Goal: Task Accomplishment & Management: Use online tool/utility

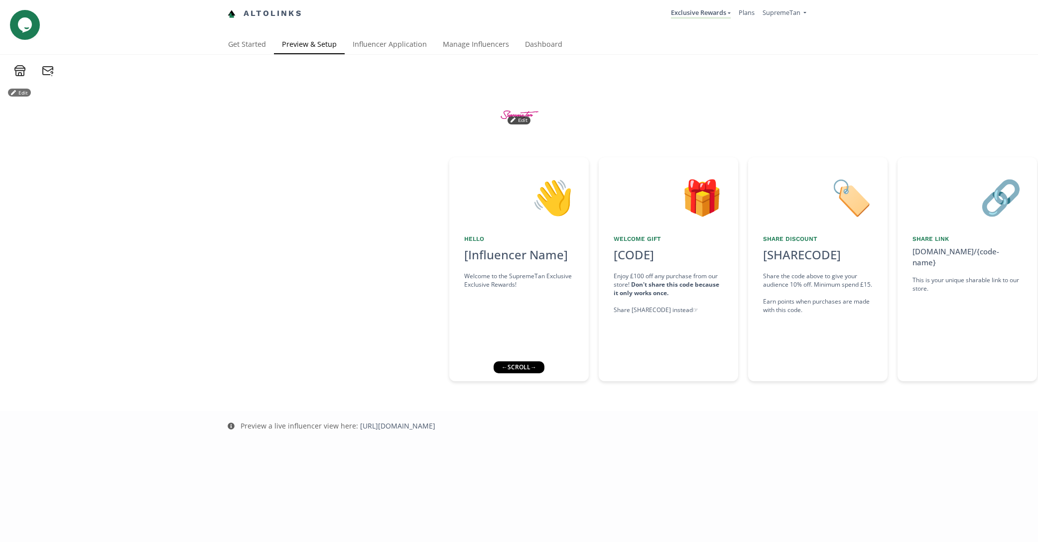
drag, startPoint x: 397, startPoint y: 149, endPoint x: 481, endPoint y: 70, distance: 115.2
click at [397, 149] on div "Edit" at bounding box center [519, 115] width 598 height 76
click at [545, 49] on link "Dashboard" at bounding box center [543, 45] width 53 height 20
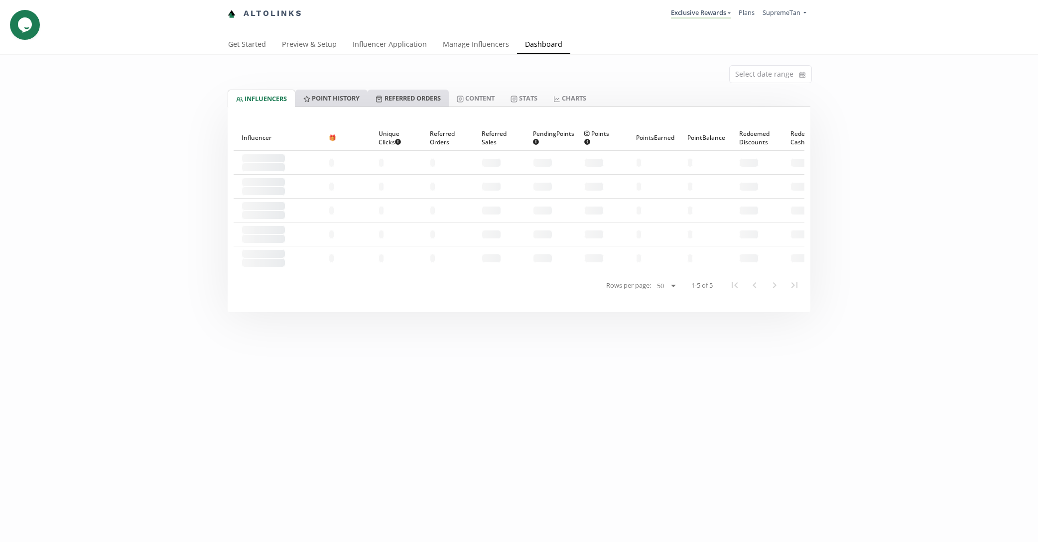
click at [370, 92] on div "INFLUENCERS Point HISTORY Referred Orders Content Stats CHARTS" at bounding box center [519, 98] width 583 height 17
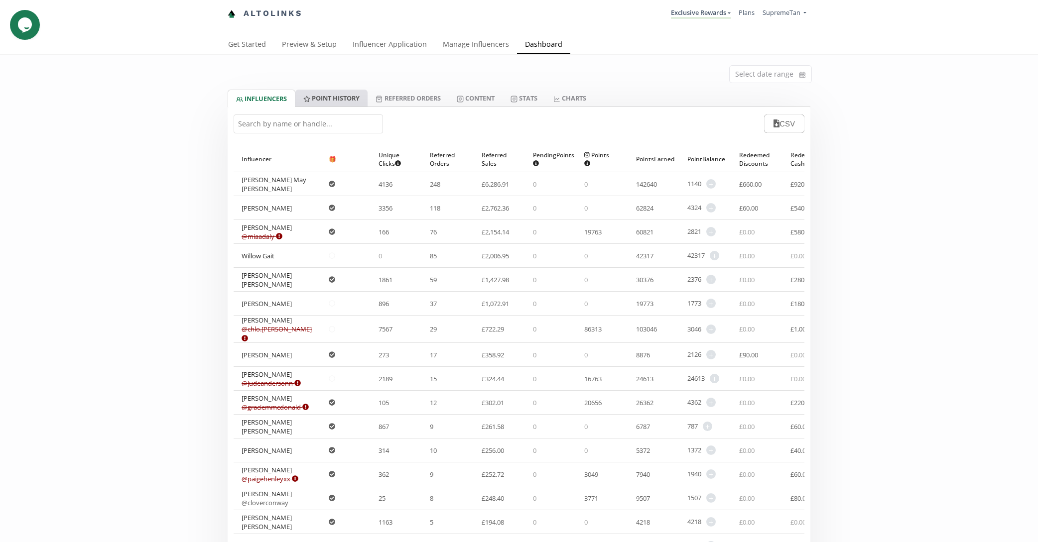
click at [361, 94] on link "Point HISTORY" at bounding box center [331, 98] width 72 height 17
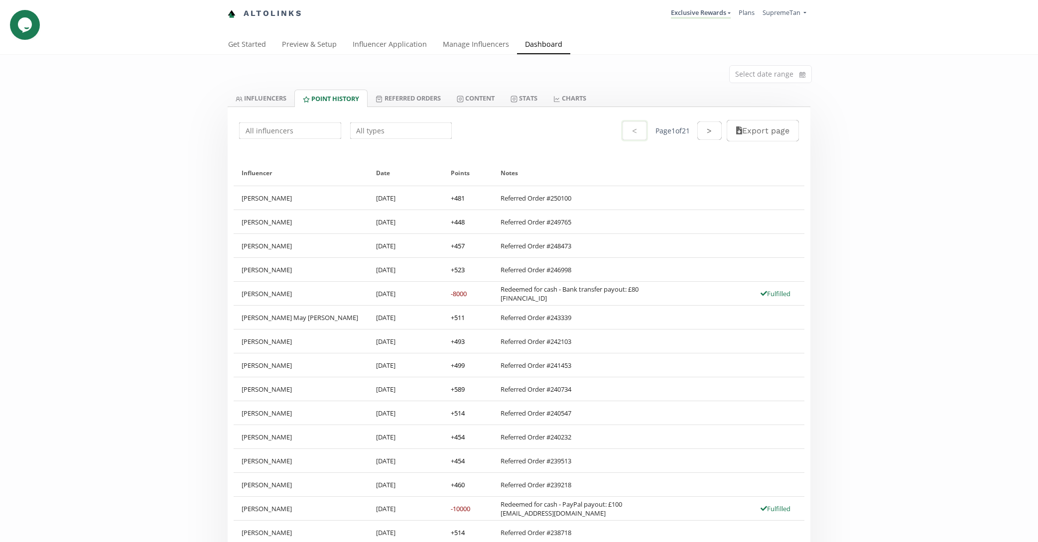
click at [405, 136] on input "text" at bounding box center [401, 130] width 105 height 19
click at [402, 147] on div "Redeemed for Cash" at bounding box center [401, 150] width 101 height 18
type input "Redeemed for Cash"
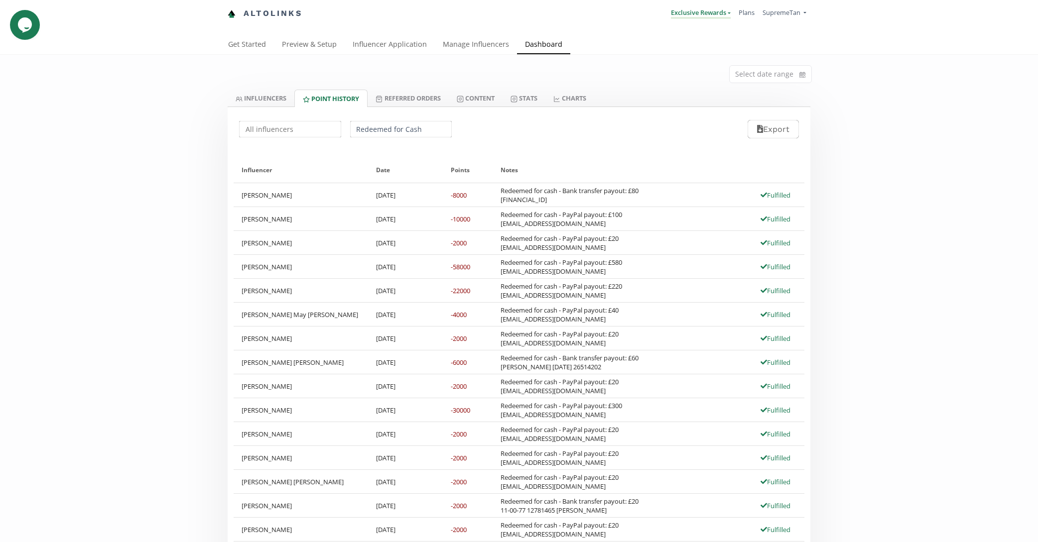
click at [704, 8] on link "Exclusive Rewards" at bounding box center [701, 13] width 60 height 11
click at [672, 54] on span "Rewards" at bounding box center [662, 56] width 25 height 9
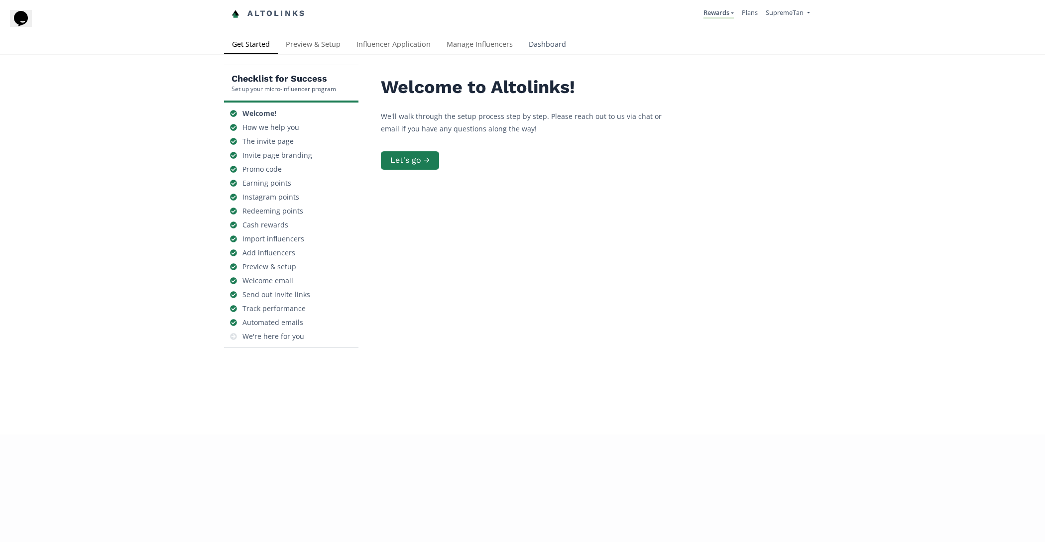
click at [537, 48] on link "Dashboard" at bounding box center [547, 45] width 53 height 20
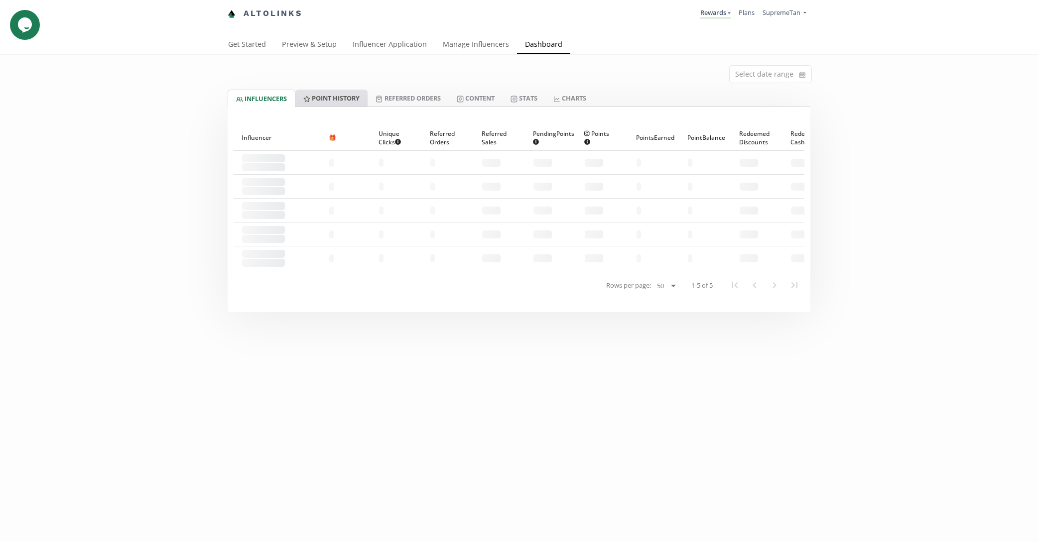
click at [342, 105] on link "Point HISTORY" at bounding box center [331, 98] width 72 height 17
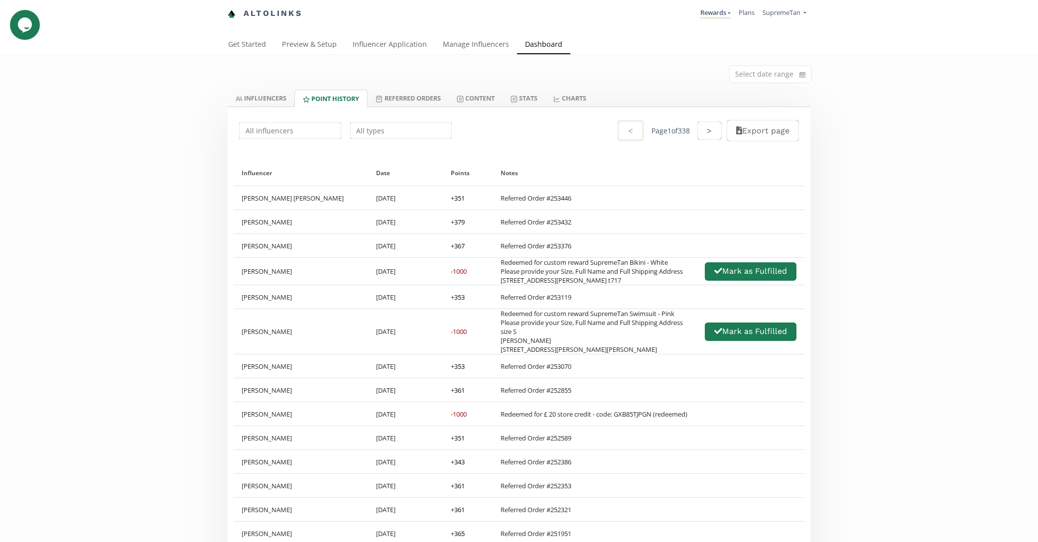
click at [412, 137] on input "text" at bounding box center [401, 130] width 105 height 19
click at [404, 149] on div "Redeemed for Cash" at bounding box center [401, 150] width 101 height 18
type input "Redeemed for Cash"
click at [540, 270] on div "Redeemed for custom reward SupremeTan Bikini - White Please provide your Size, …" at bounding box center [592, 271] width 182 height 27
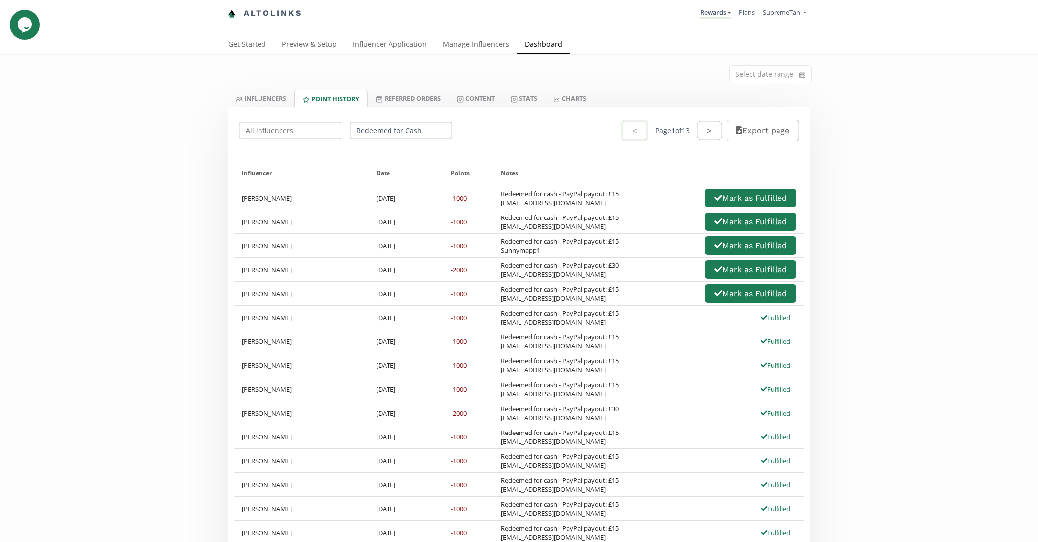
click at [575, 301] on div "Redeemed for cash - PayPal payout: £15 [EMAIL_ADDRESS][DOMAIN_NAME]" at bounding box center [560, 294] width 118 height 18
drag, startPoint x: 589, startPoint y: 299, endPoint x: 498, endPoint y: 299, distance: 91.6
click at [498, 299] on div "Redeemed for cash - PayPal payout: £15 [EMAIL_ADDRESS][DOMAIN_NAME] [PERSON_NAM…" at bounding box center [649, 293] width 312 height 23
copy div "[EMAIL_ADDRESS][DOMAIN_NAME]"
click at [537, 278] on div "Redeemed for cash - PayPal payout: £30 [EMAIL_ADDRESS][DOMAIN_NAME]" at bounding box center [560, 270] width 118 height 18
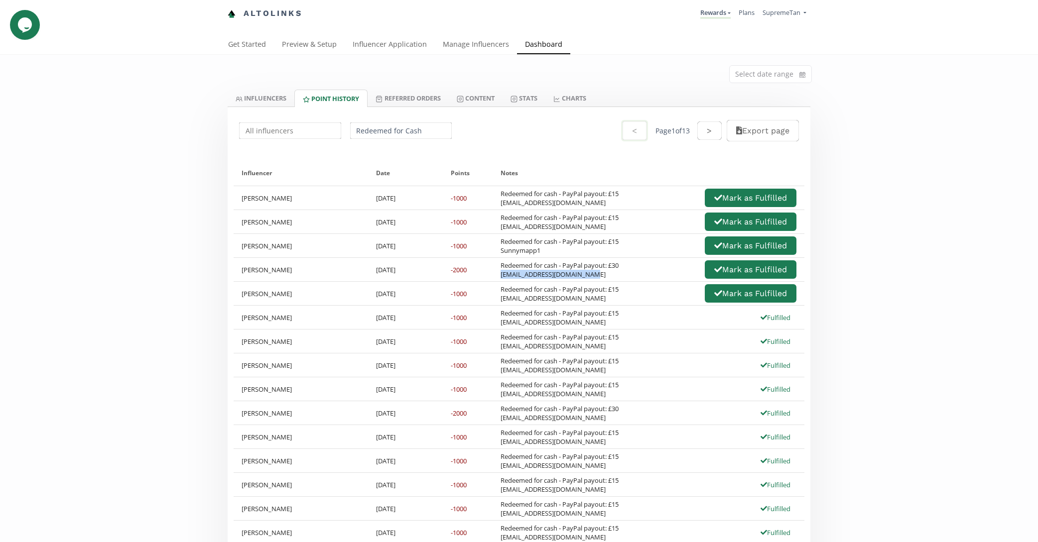
drag, startPoint x: 594, startPoint y: 277, endPoint x: 501, endPoint y: 273, distance: 93.2
click at [501, 273] on div "Redeemed for cash - PayPal payout: £30 [EMAIL_ADDRESS][DOMAIN_NAME]" at bounding box center [560, 270] width 118 height 18
copy div "[EMAIL_ADDRESS][DOMAIN_NAME]"
click at [628, 281] on div "Redeemed for cash - PayPal payout: £30 [EMAIL_ADDRESS][DOMAIN_NAME] [PERSON_NAM…" at bounding box center [649, 269] width 312 height 23
click at [728, 274] on button "Mark as Fulfilled" at bounding box center [750, 269] width 95 height 21
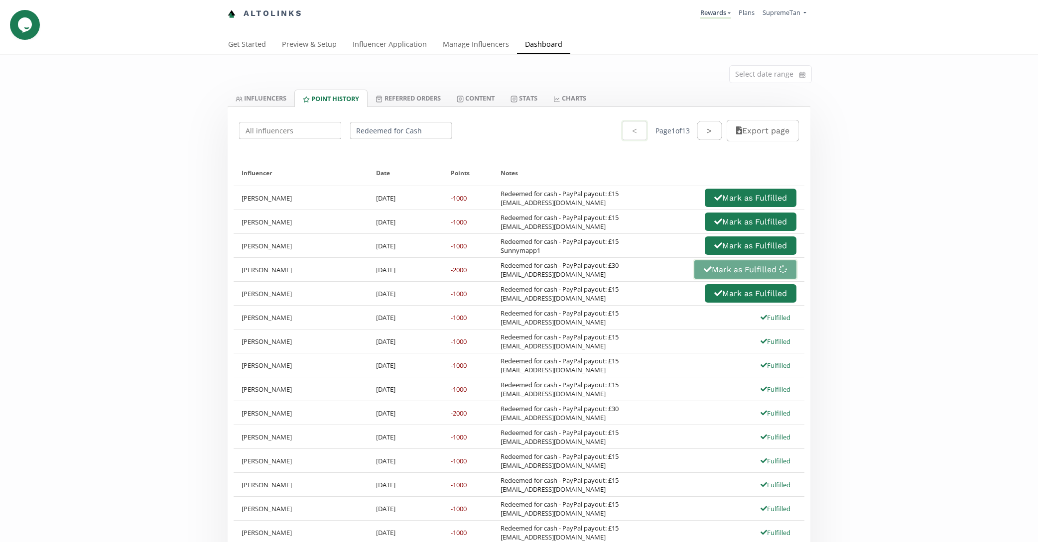
click at [579, 258] on div "Redeemed for cash - PayPal payout: £30 [EMAIL_ADDRESS][DOMAIN_NAME] [PERSON_NAM…" at bounding box center [649, 269] width 312 height 23
drag, startPoint x: 545, startPoint y: 248, endPoint x: 501, endPoint y: 254, distance: 44.8
click at [501, 254] on div "Redeemed for cash - PayPal payout: £15 Sunnymapp1" at bounding box center [560, 246] width 118 height 18
copy div "Sunnymapp1"
click at [714, 249] on icon "button" at bounding box center [718, 246] width 8 height 8
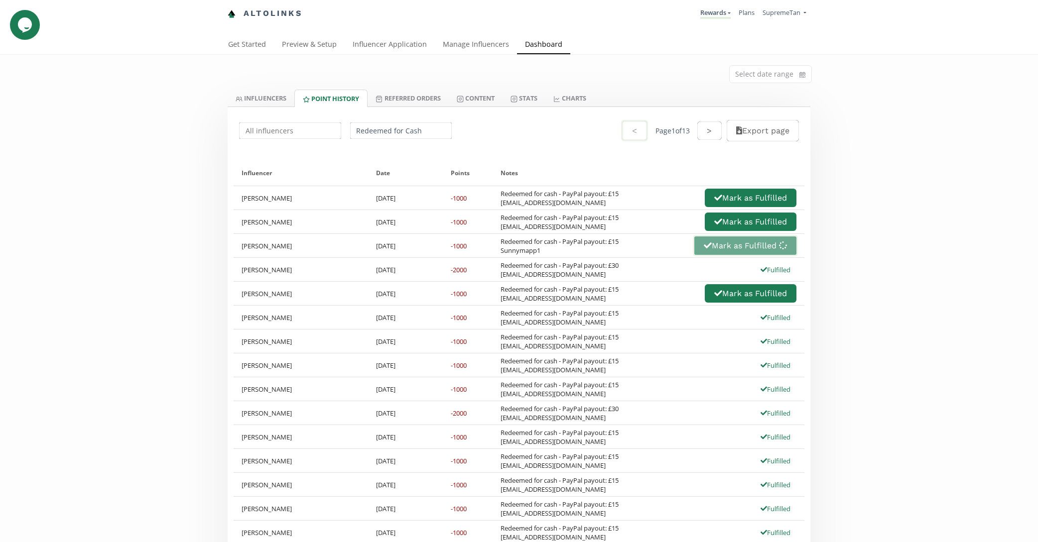
click at [632, 253] on div "Redeemed for cash - PayPal payout: £15 Sunnymapp1 Mark as Fulfilled" at bounding box center [649, 245] width 296 height 21
drag, startPoint x: 594, startPoint y: 233, endPoint x: 496, endPoint y: 230, distance: 98.2
click at [496, 230] on div "Redeemed for cash - PayPal payout: £15 [EMAIL_ADDRESS][DOMAIN_NAME] [PERSON_NAM…" at bounding box center [649, 221] width 312 height 23
copy div "[EMAIL_ADDRESS][DOMAIN_NAME]"
click at [619, 246] on div "Redeemed for cash - PayPal payout: £15 Sunnymapp1" at bounding box center [560, 246] width 118 height 18
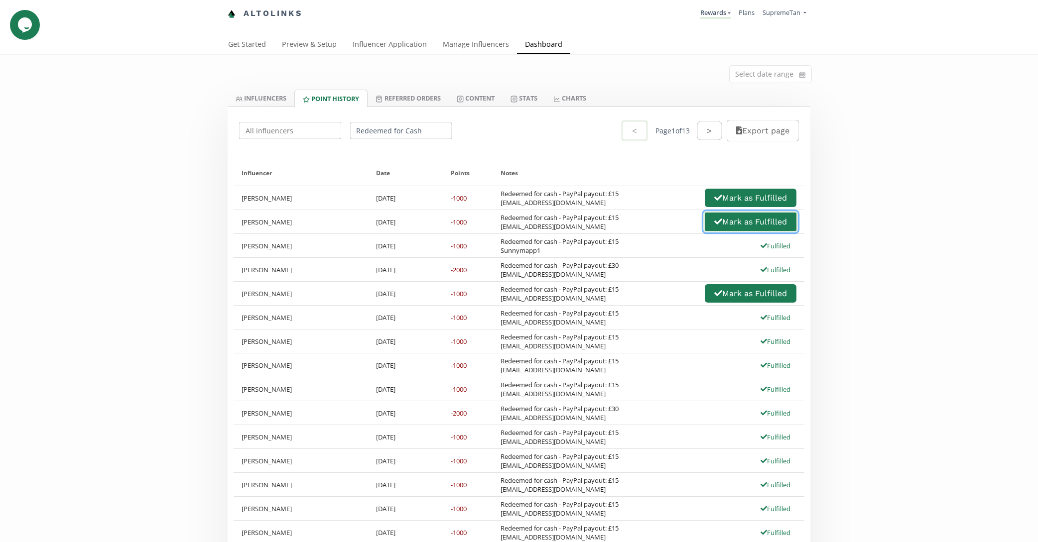
click at [720, 224] on button "Mark as Fulfilled" at bounding box center [750, 221] width 95 height 21
click at [652, 219] on div "Redeemed for cash - PayPal payout: £15 [EMAIL_ADDRESS][DOMAIN_NAME] [PERSON_NAM…" at bounding box center [649, 221] width 296 height 21
drag, startPoint x: 599, startPoint y: 205, endPoint x: 498, endPoint y: 204, distance: 101.6
click at [498, 204] on div "Redeemed for cash - PayPal payout: £15 [EMAIL_ADDRESS][DOMAIN_NAME] [PERSON_NAM…" at bounding box center [649, 197] width 312 height 23
copy div "[EMAIL_ADDRESS][DOMAIN_NAME]"
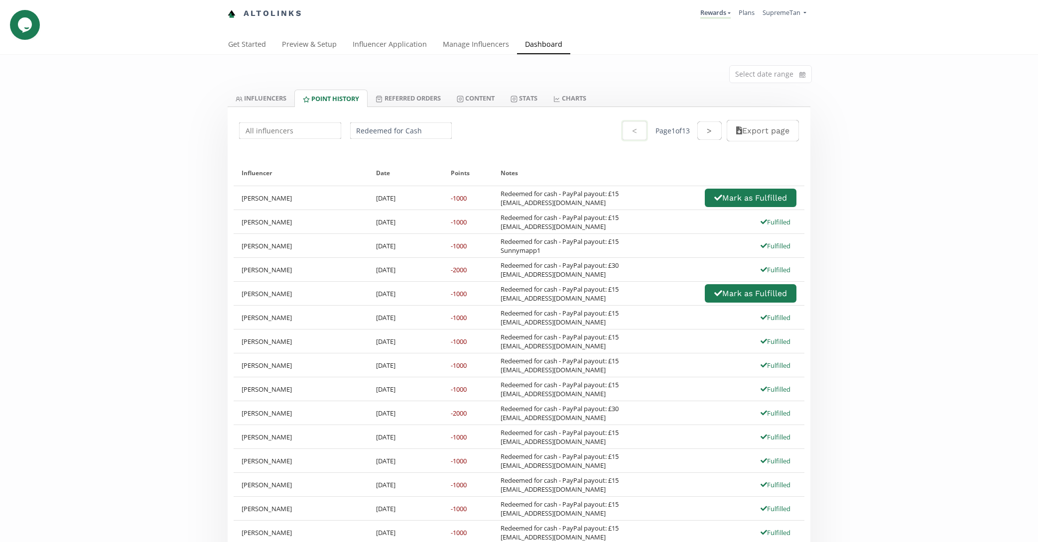
click at [639, 221] on div "Redeemed for cash - PayPal payout: £15 [EMAIL_ADDRESS][DOMAIN_NAME] Fulfilled" at bounding box center [649, 222] width 296 height 18
click at [706, 192] on button "Mark as Fulfilled" at bounding box center [750, 197] width 95 height 21
click at [623, 295] on div "Redeemed for cash - PayPal payout: £15 [EMAIL_ADDRESS][DOMAIN_NAME] [PERSON_NAM…" at bounding box center [649, 293] width 296 height 21
